Goal: Task Accomplishment & Management: Manage account settings

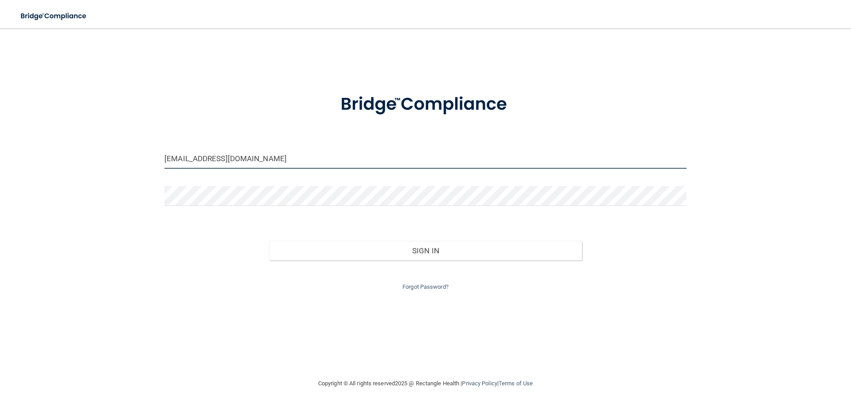
drag, startPoint x: 275, startPoint y: 154, endPoint x: 110, endPoint y: 158, distance: 165.9
click at [110, 158] on div "admin-acuitync@vsmmgt.com Invalid email/password. You don't have permission to …" at bounding box center [426, 203] width 816 height 332
type input "[EMAIL_ADDRESS][DOMAIN_NAME]"
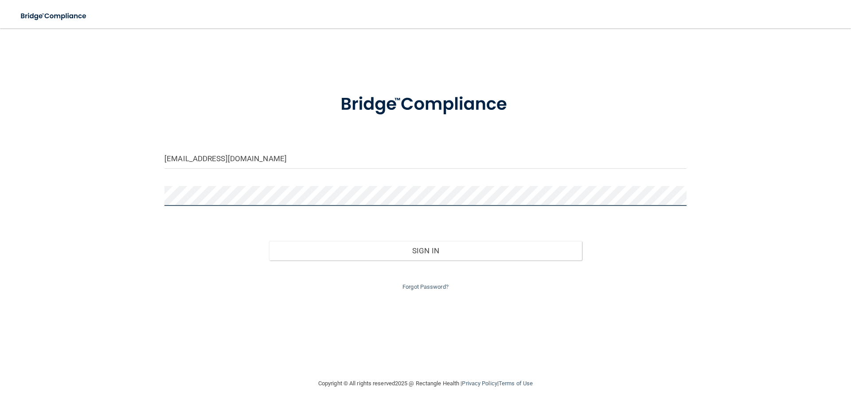
click at [269, 241] on button "Sign In" at bounding box center [425, 251] width 313 height 20
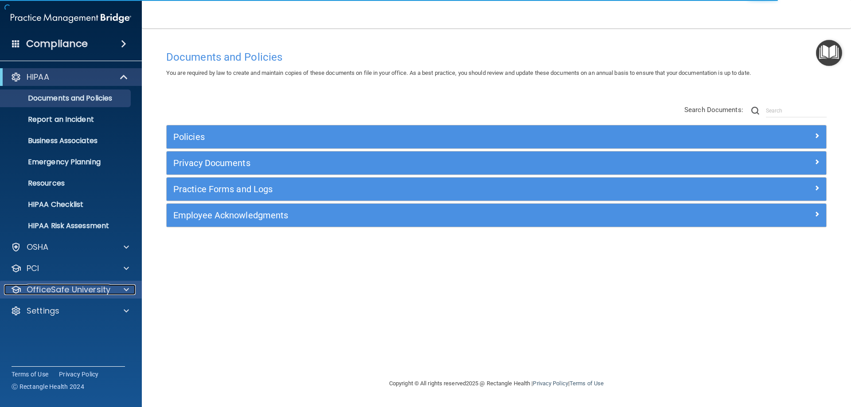
click at [126, 286] on span at bounding box center [126, 290] width 5 height 11
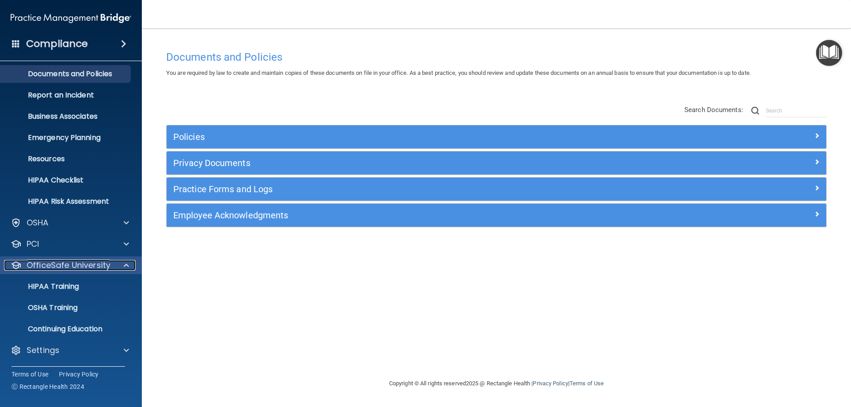
click at [128, 261] on span at bounding box center [126, 265] width 5 height 11
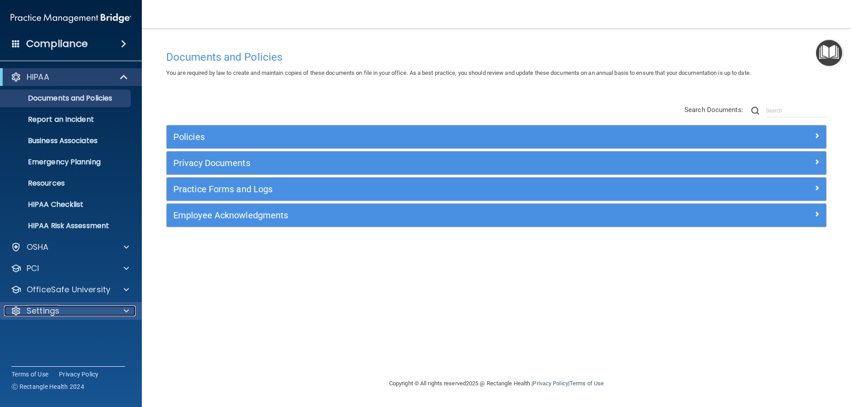
click at [129, 311] on div at bounding box center [125, 311] width 22 height 11
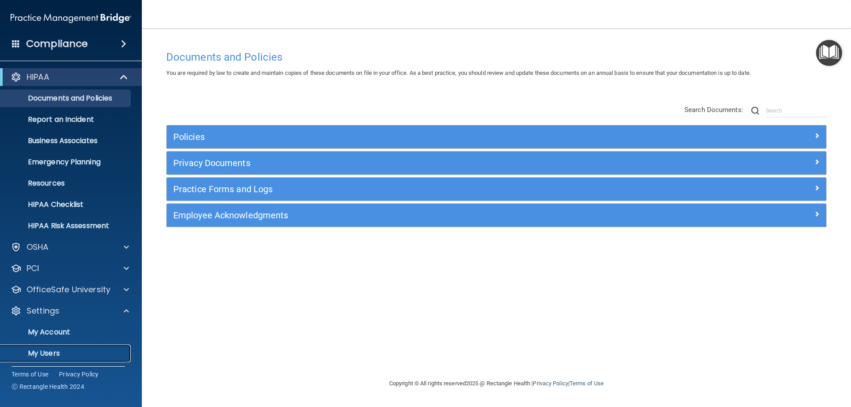
click at [39, 353] on p "My Users" at bounding box center [66, 353] width 121 height 9
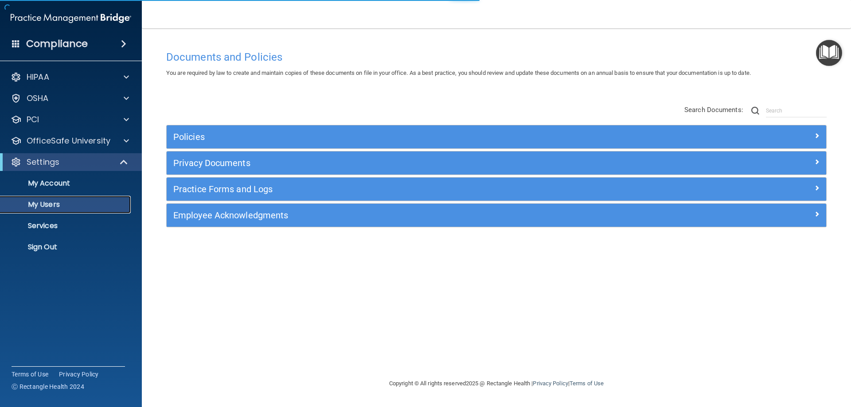
select select "20"
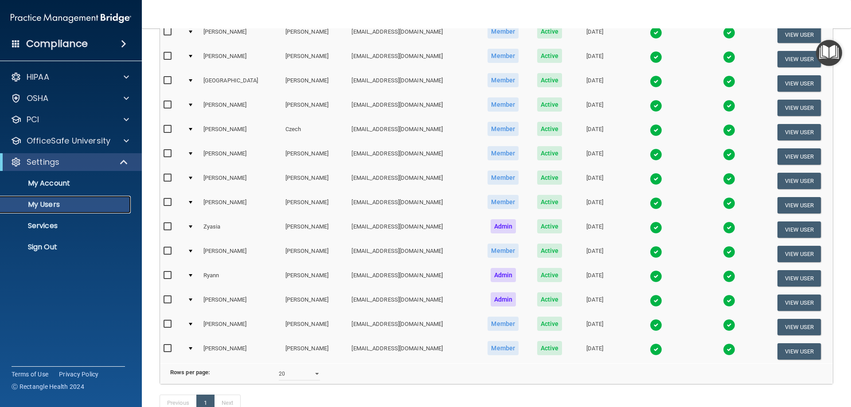
scroll to position [133, 0]
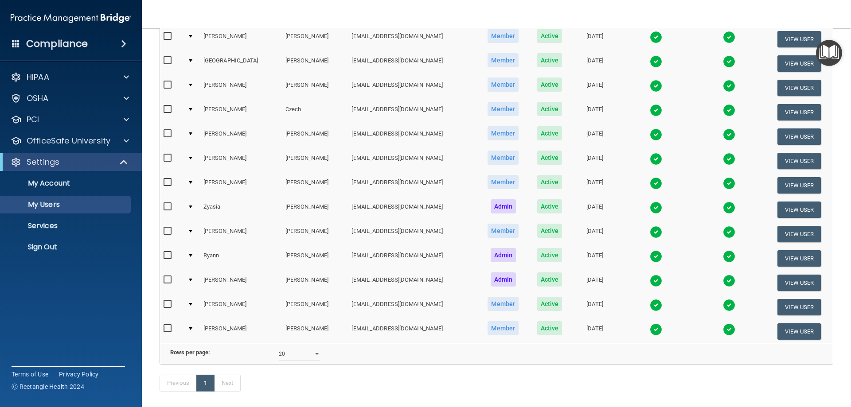
click at [165, 327] on input "checkbox" at bounding box center [169, 328] width 10 height 7
checkbox input "true"
click at [794, 329] on button "View User" at bounding box center [800, 332] width 44 height 16
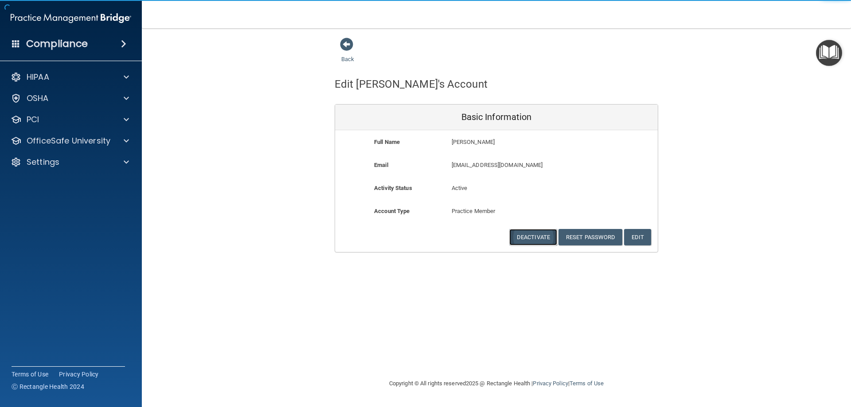
click at [535, 235] on button "Deactivate" at bounding box center [533, 237] width 48 height 16
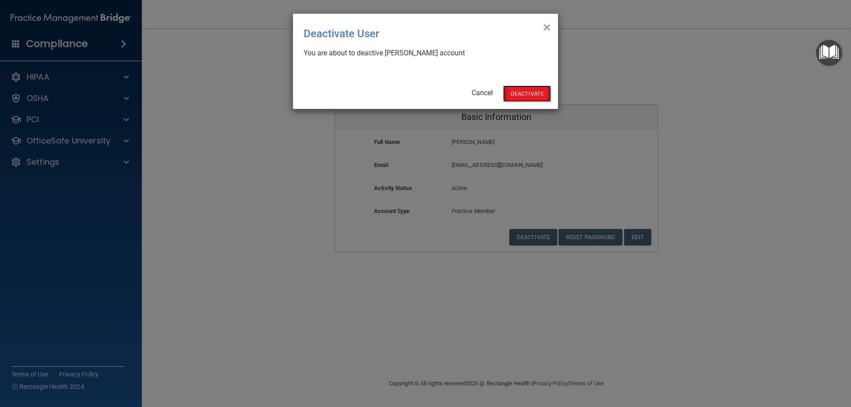
click at [529, 91] on button "Deactivate" at bounding box center [527, 94] width 48 height 16
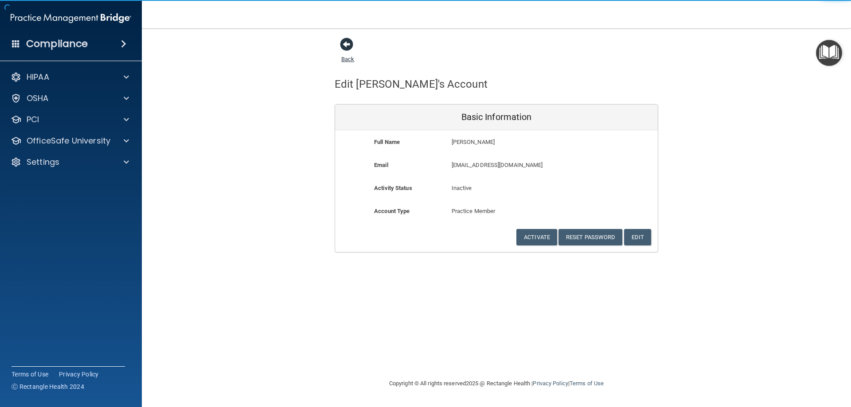
click at [344, 44] on span at bounding box center [346, 44] width 13 height 13
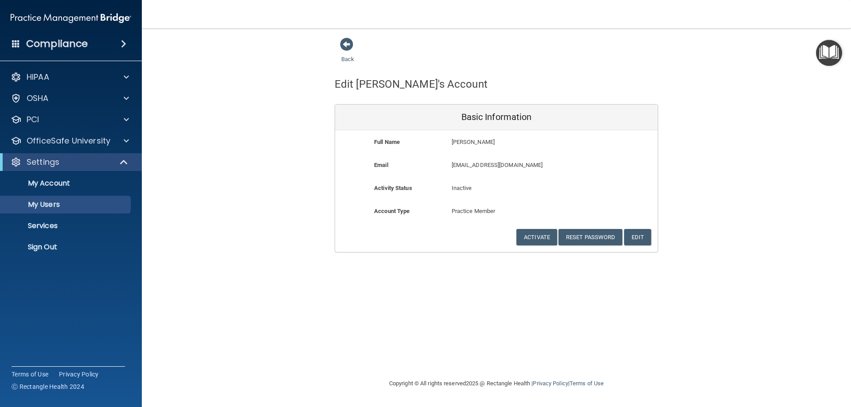
select select "20"
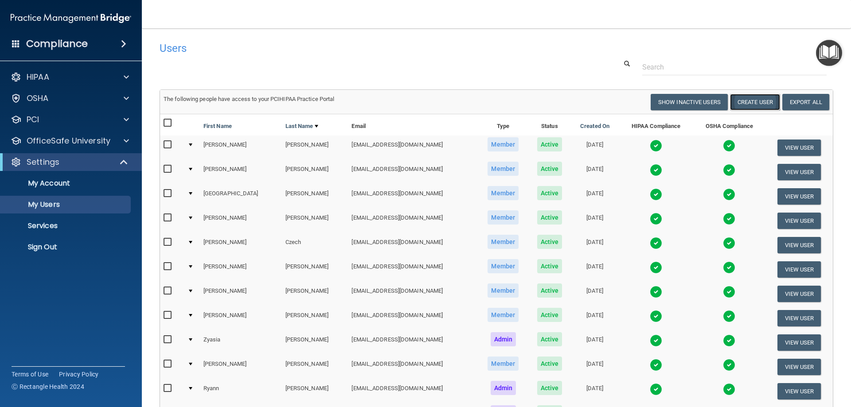
click at [745, 100] on button "Create User" at bounding box center [755, 102] width 50 height 16
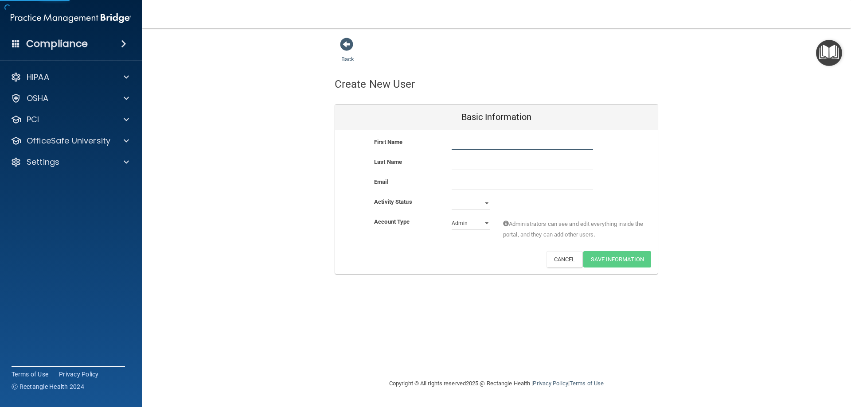
click at [461, 139] on input "text" at bounding box center [522, 143] width 141 height 13
type input "[PERSON_NAME]"
click at [468, 178] on input "email" at bounding box center [522, 183] width 141 height 13
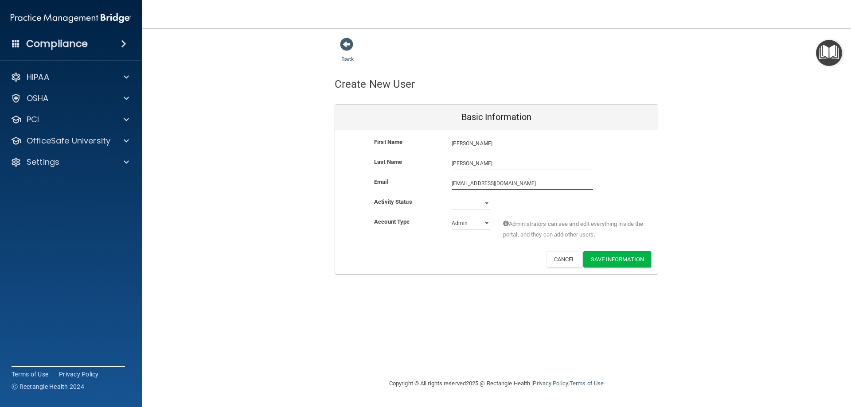
type input "[EMAIL_ADDRESS][DOMAIN_NAME]"
click at [485, 202] on select "Active Inactive" at bounding box center [471, 205] width 38 height 13
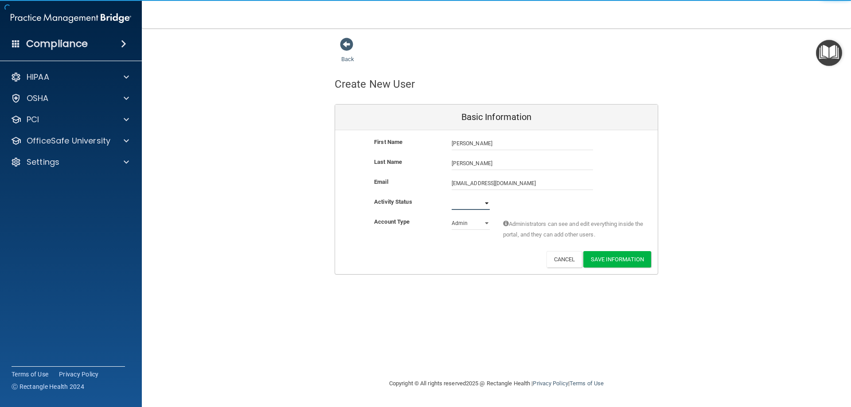
select select "active"
click at [452, 197] on select "Active Inactive" at bounding box center [471, 203] width 38 height 13
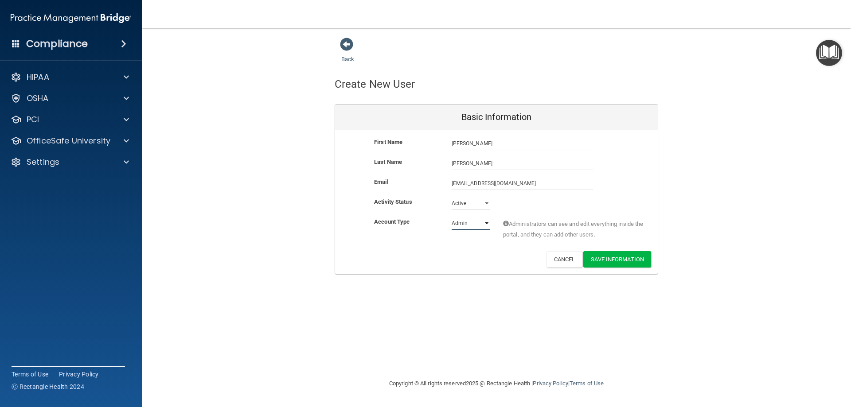
click at [486, 223] on select "Admin Member" at bounding box center [471, 223] width 38 height 13
select select "practice_member"
click at [452, 217] on select "Admin Member" at bounding box center [471, 223] width 38 height 13
click at [608, 259] on button "Save Information" at bounding box center [617, 259] width 68 height 16
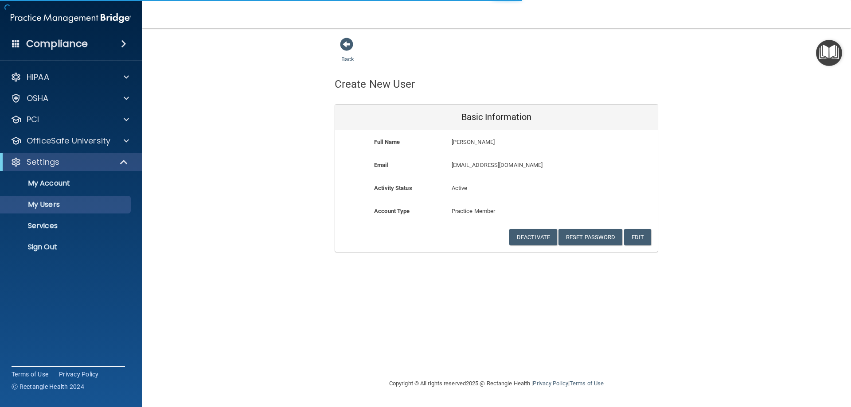
select select "20"
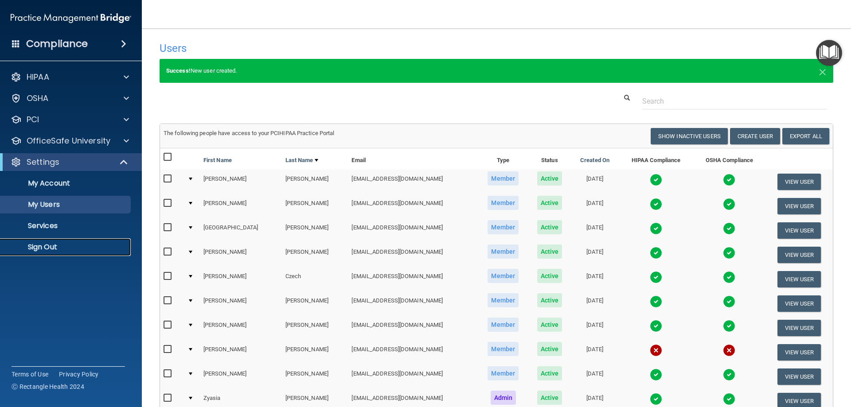
click at [47, 249] on p "Sign Out" at bounding box center [66, 247] width 121 height 9
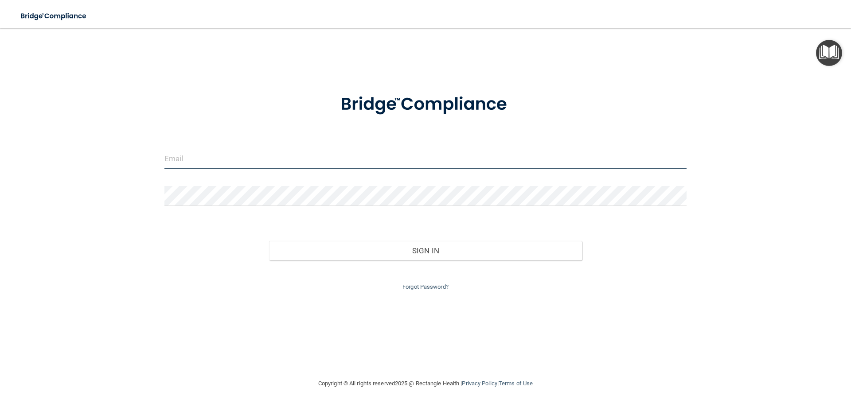
type input "[EMAIL_ADDRESS][DOMAIN_NAME]"
